Goal: Information Seeking & Learning: Learn about a topic

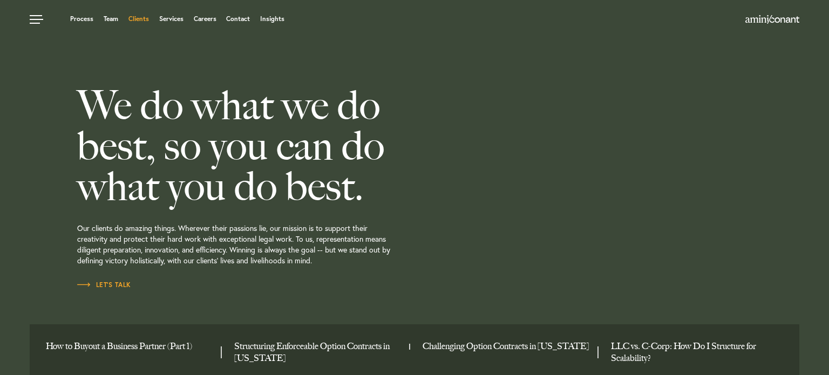
click at [136, 19] on link "Clients" at bounding box center [138, 19] width 21 height 6
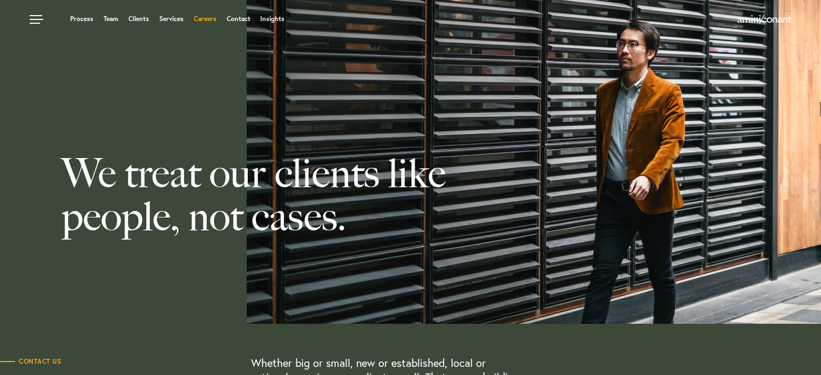
click at [206, 19] on link "Careers" at bounding box center [205, 19] width 23 height 6
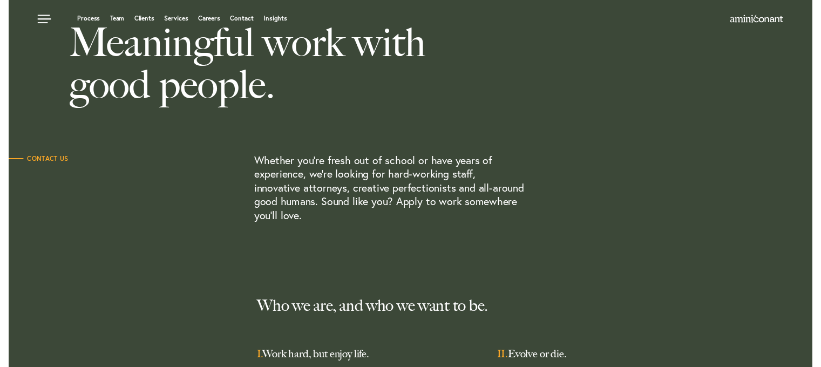
scroll to position [30, 0]
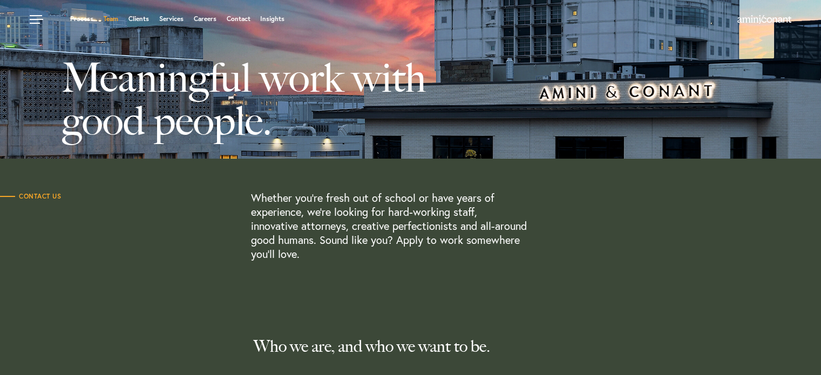
click at [104, 21] on link "Team" at bounding box center [111, 19] width 15 height 6
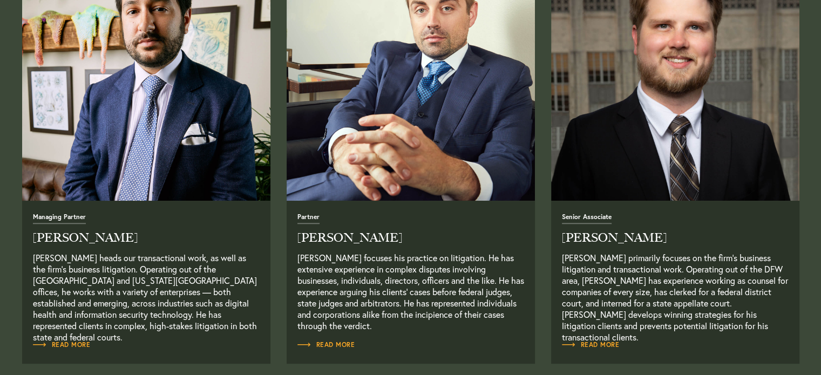
scroll to position [486, 0]
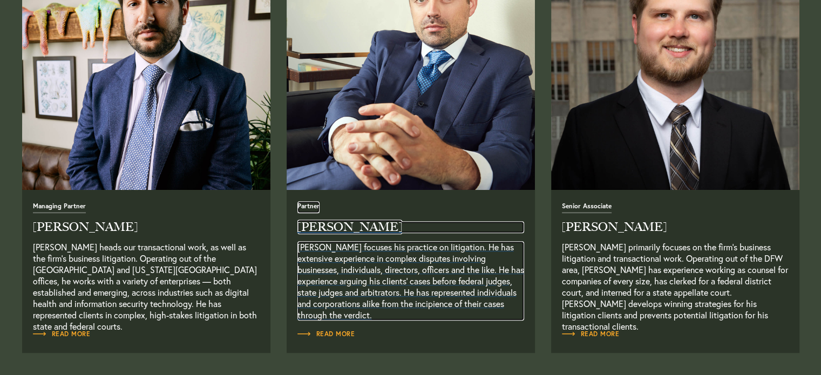
click at [334, 284] on p "Alex Conant focuses his practice on litigation. He has extensive experience in …" at bounding box center [410, 280] width 227 height 79
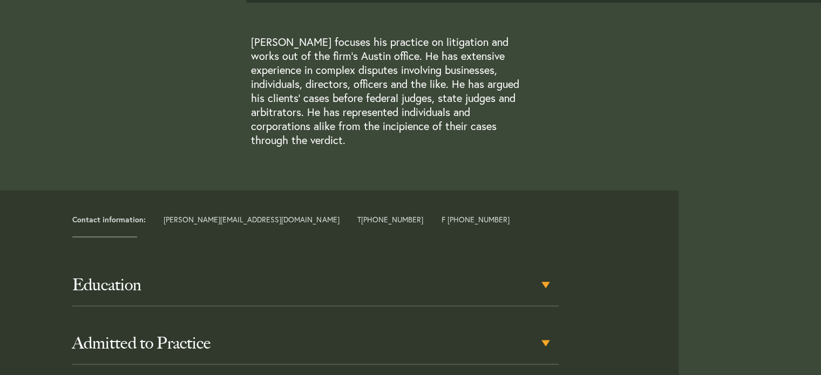
scroll to position [324, 0]
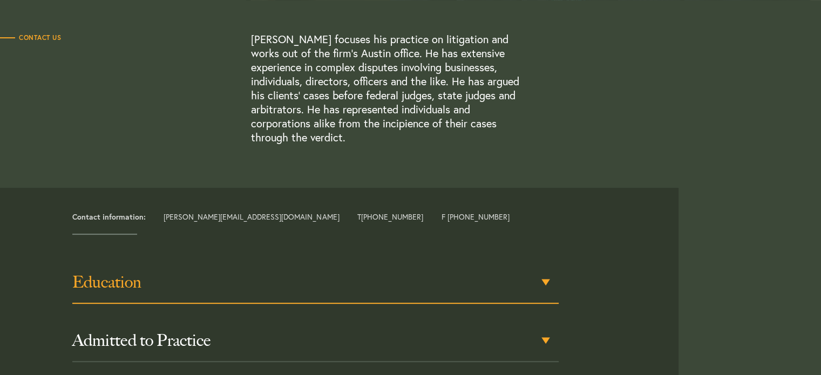
click at [265, 282] on div "Education" at bounding box center [315, 283] width 487 height 42
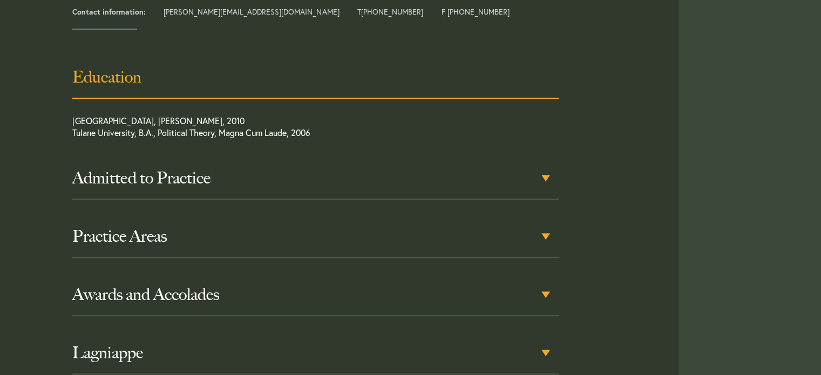
scroll to position [531, 0]
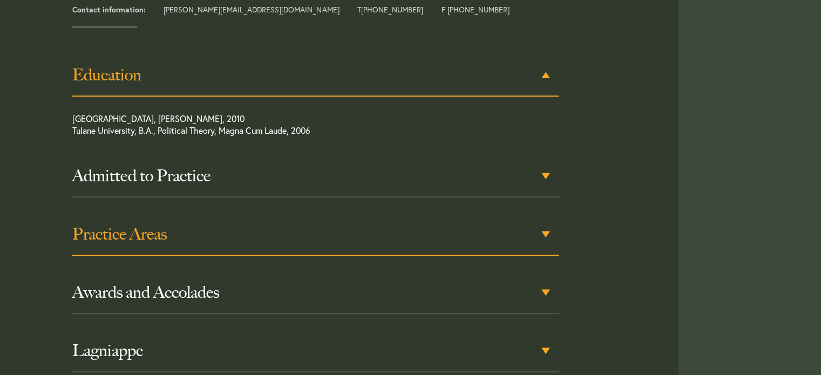
click at [253, 231] on div "Practice Areas" at bounding box center [315, 235] width 487 height 42
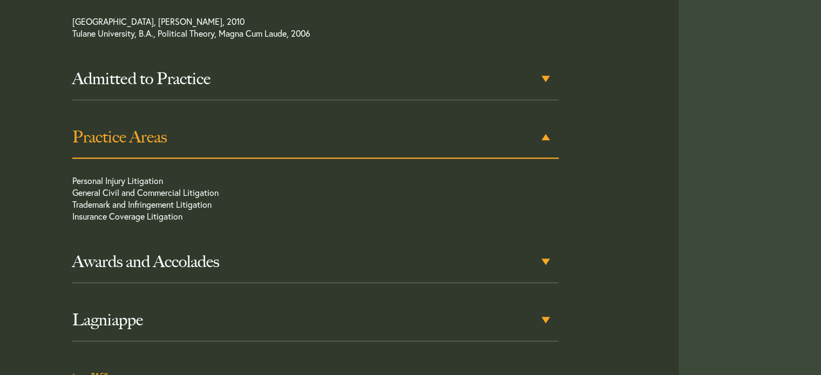
scroll to position [636, 0]
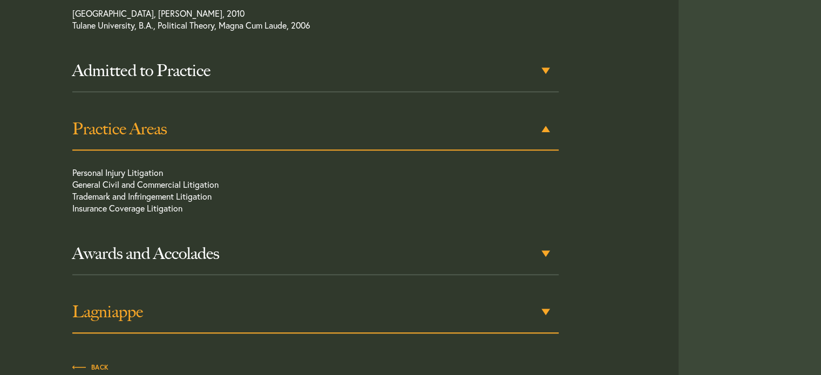
click at [239, 302] on h3 "Lagniappe" at bounding box center [315, 311] width 487 height 19
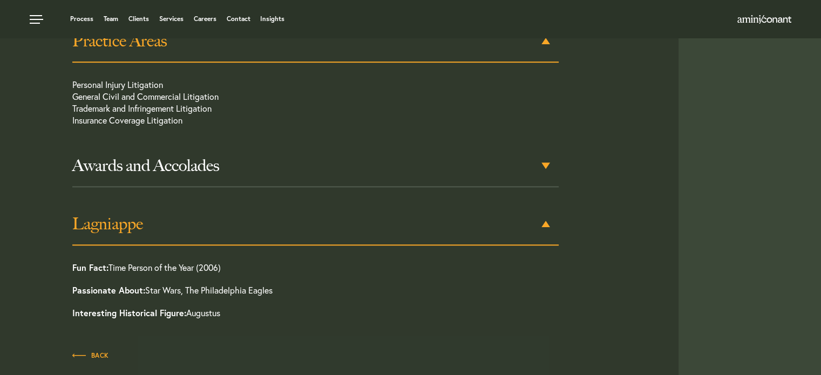
scroll to position [719, 0]
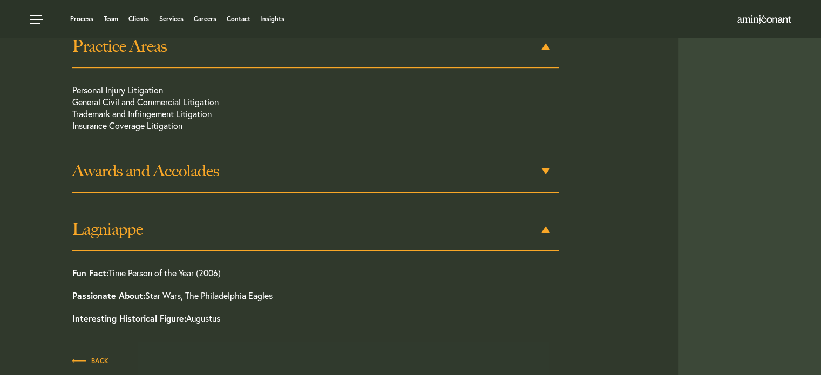
click at [236, 166] on div "Awards and Accolades" at bounding box center [315, 172] width 487 height 42
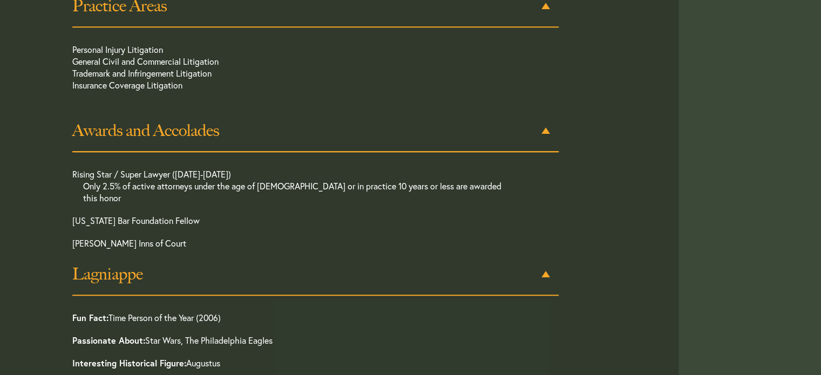
scroll to position [760, 0]
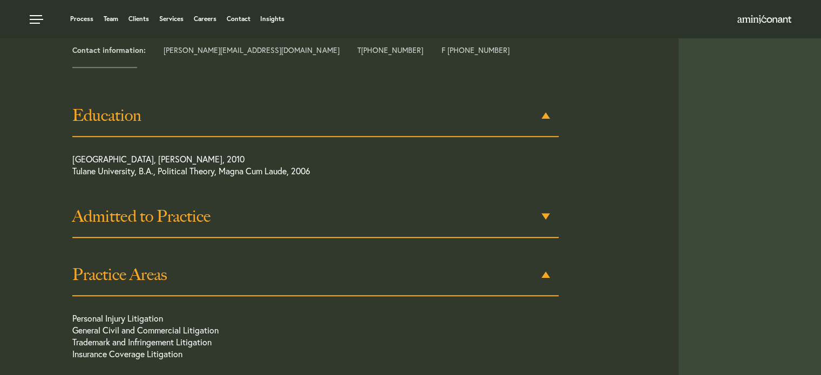
click at [230, 217] on div "Admitted to Practice" at bounding box center [315, 217] width 487 height 42
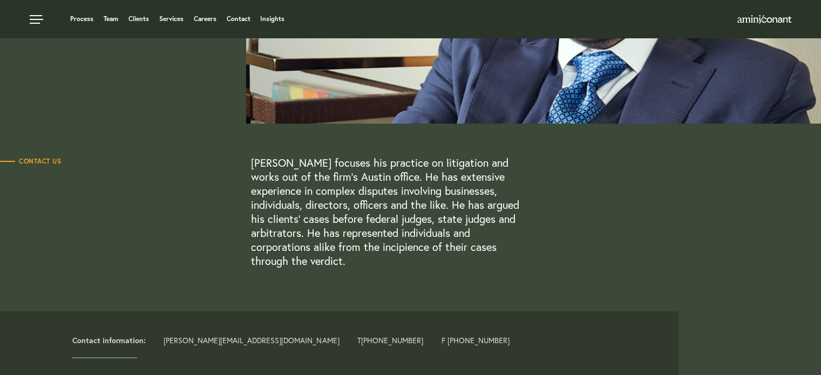
scroll to position [0, 0]
